Goal: Transaction & Acquisition: Purchase product/service

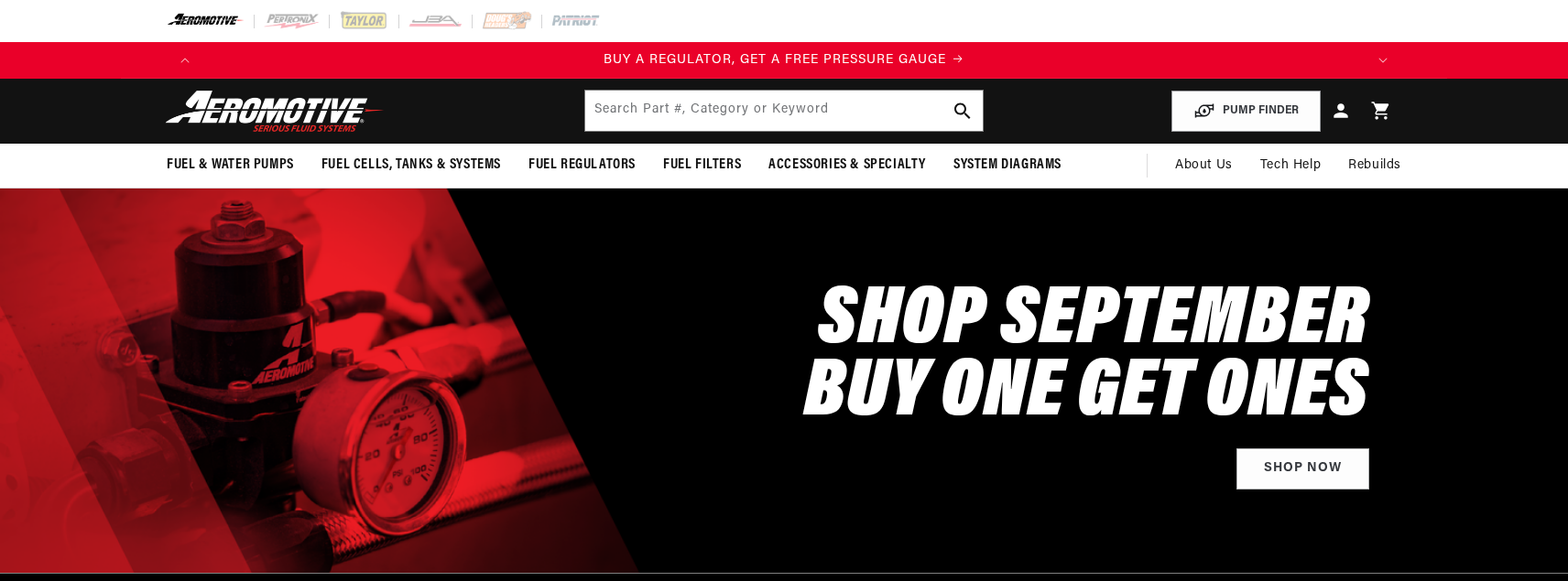
select select "1991"
select select "Chevrolet"
select select "S10"
select select "4.3L"
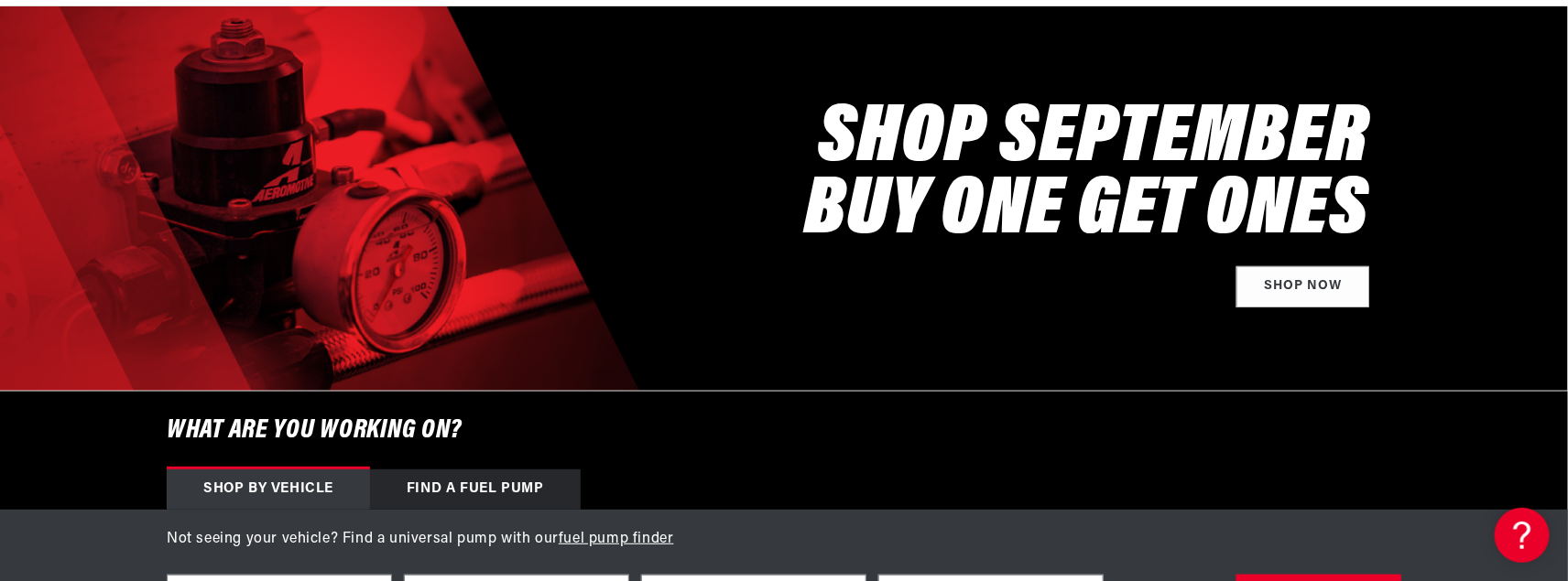
scroll to position [183, 0]
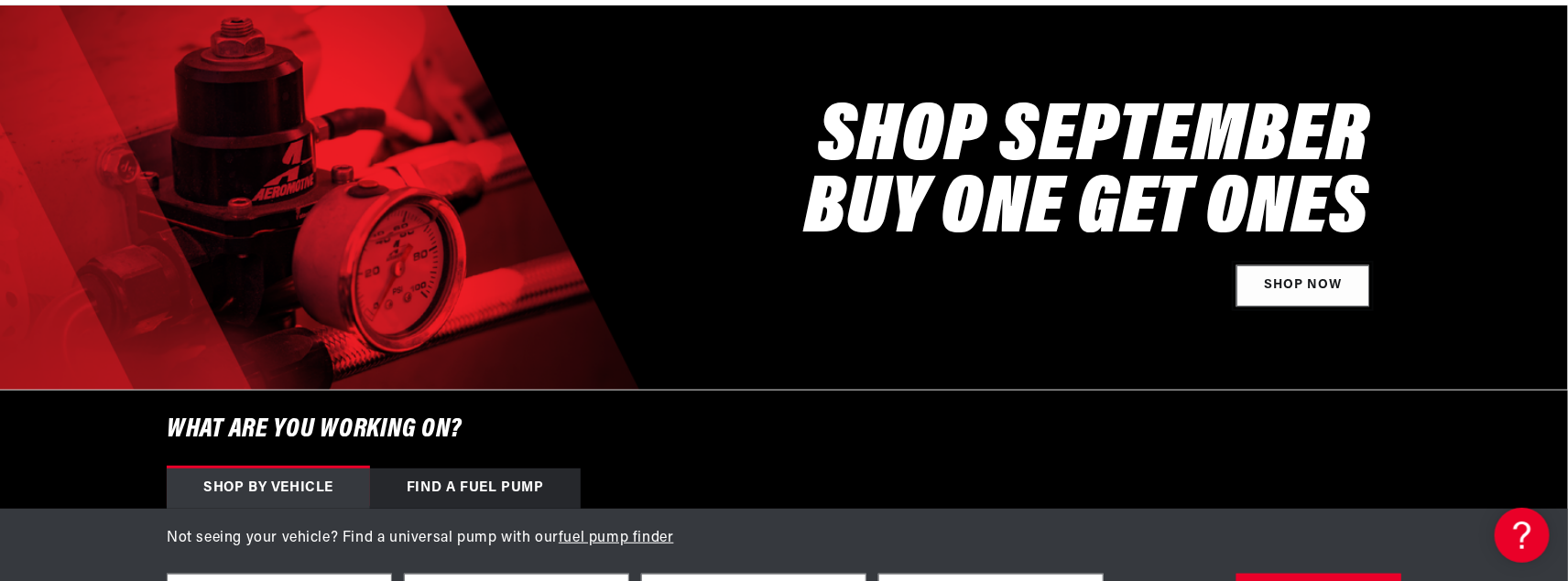
click at [1300, 292] on link "Shop Now" at bounding box center [1302, 285] width 133 height 41
